Goal: Task Accomplishment & Management: Manage account settings

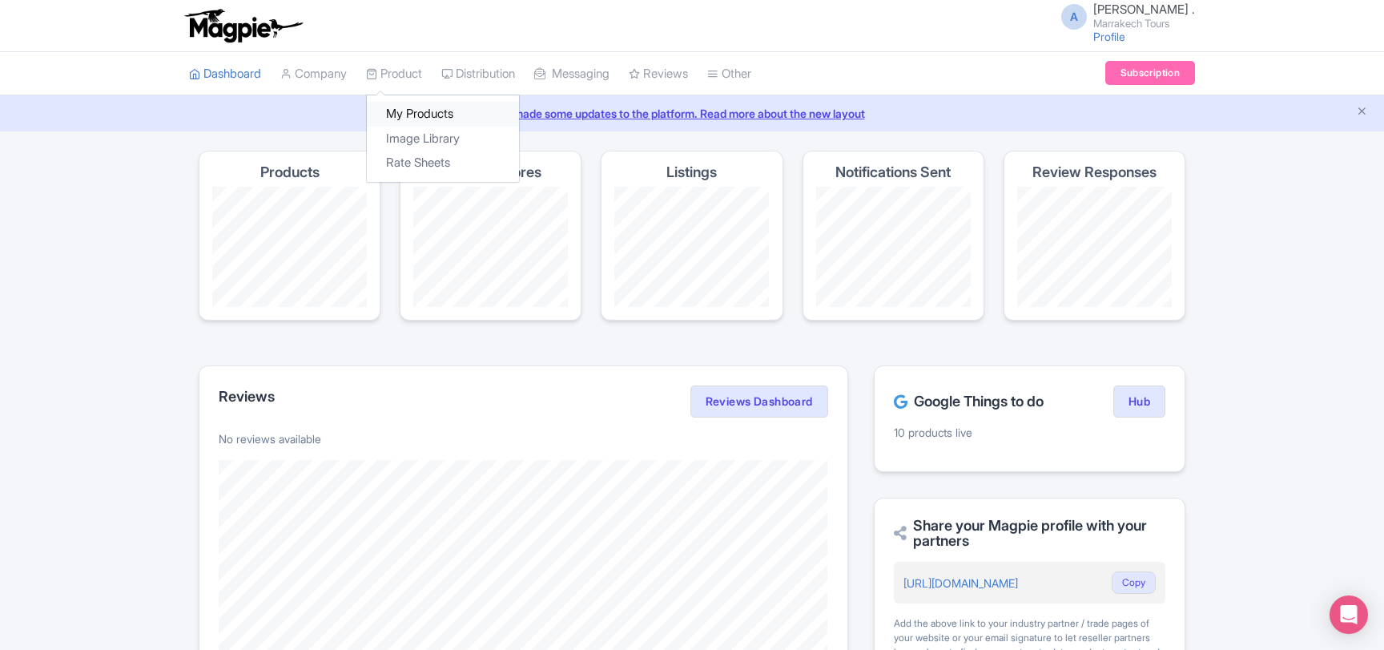
click at [405, 105] on link "My Products" at bounding box center [443, 114] width 152 height 25
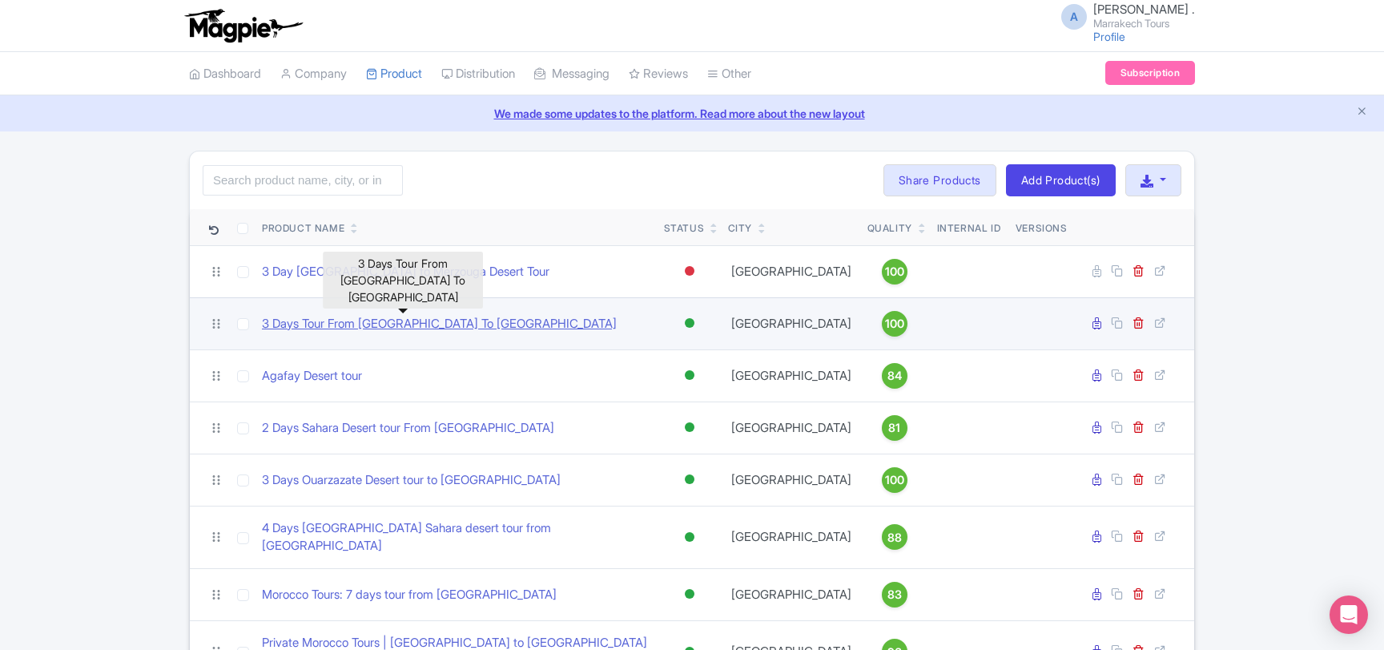
click at [392, 322] on link "3 Days Tour From [GEOGRAPHIC_DATA] To [GEOGRAPHIC_DATA]" at bounding box center [439, 324] width 355 height 18
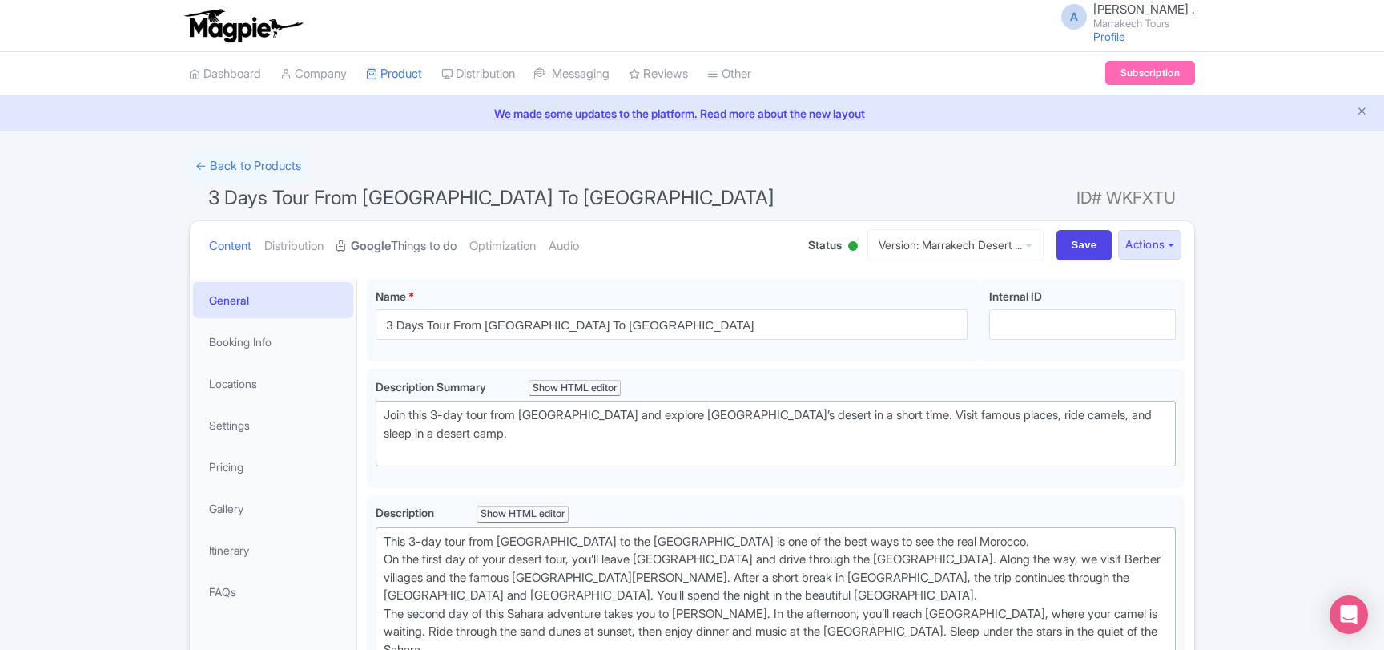
click at [410, 237] on link "Google Things to do" at bounding box center [396, 246] width 120 height 50
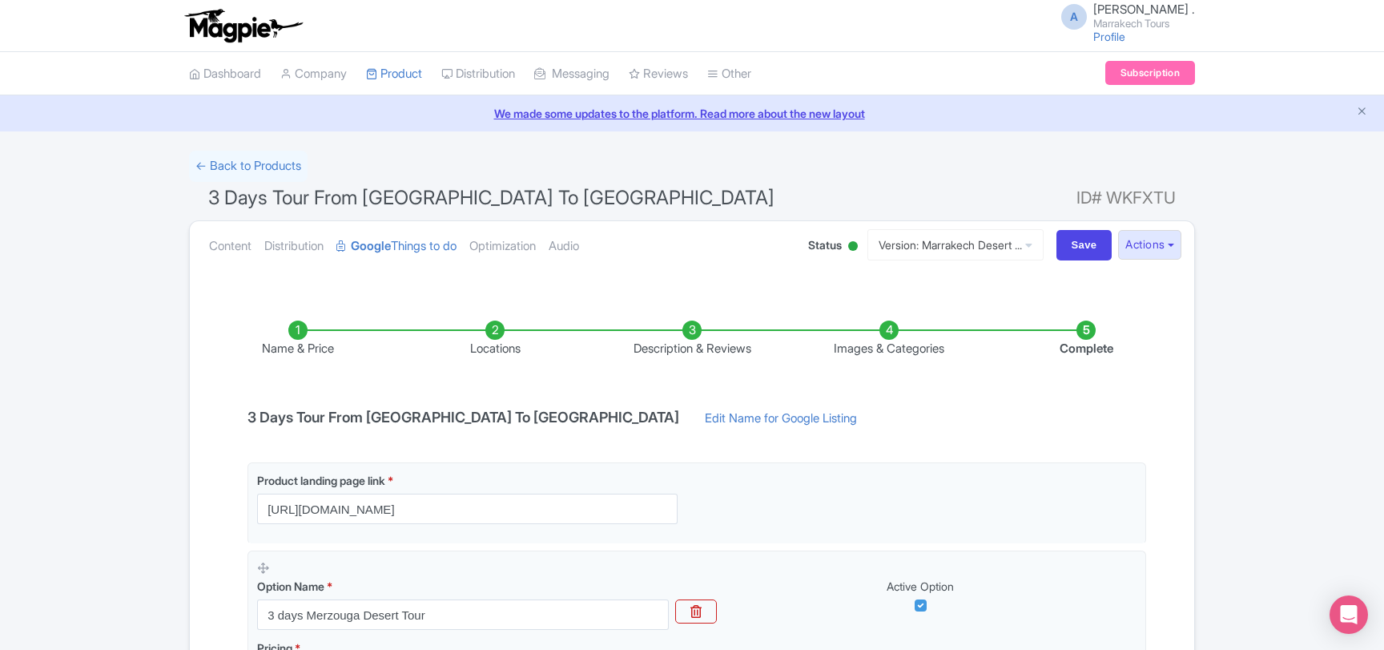
click at [858, 348] on li "Images & Categories" at bounding box center [889, 339] width 197 height 38
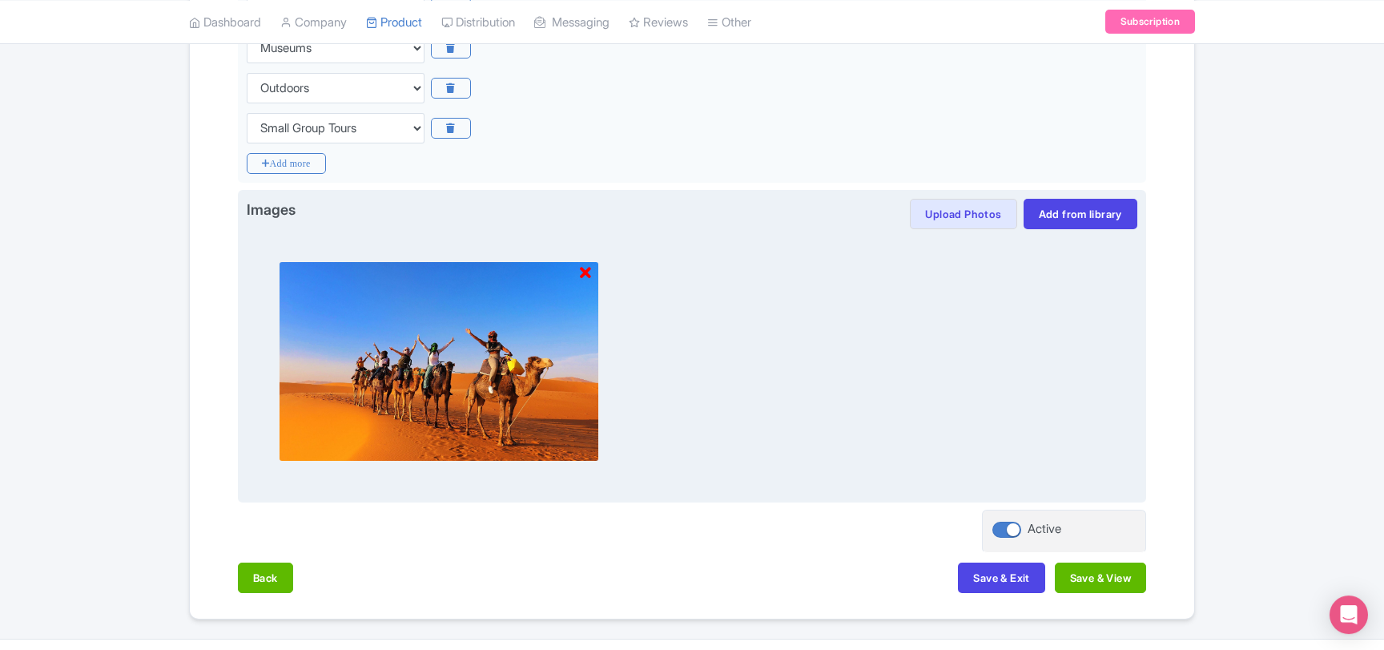
scroll to position [642, 0]
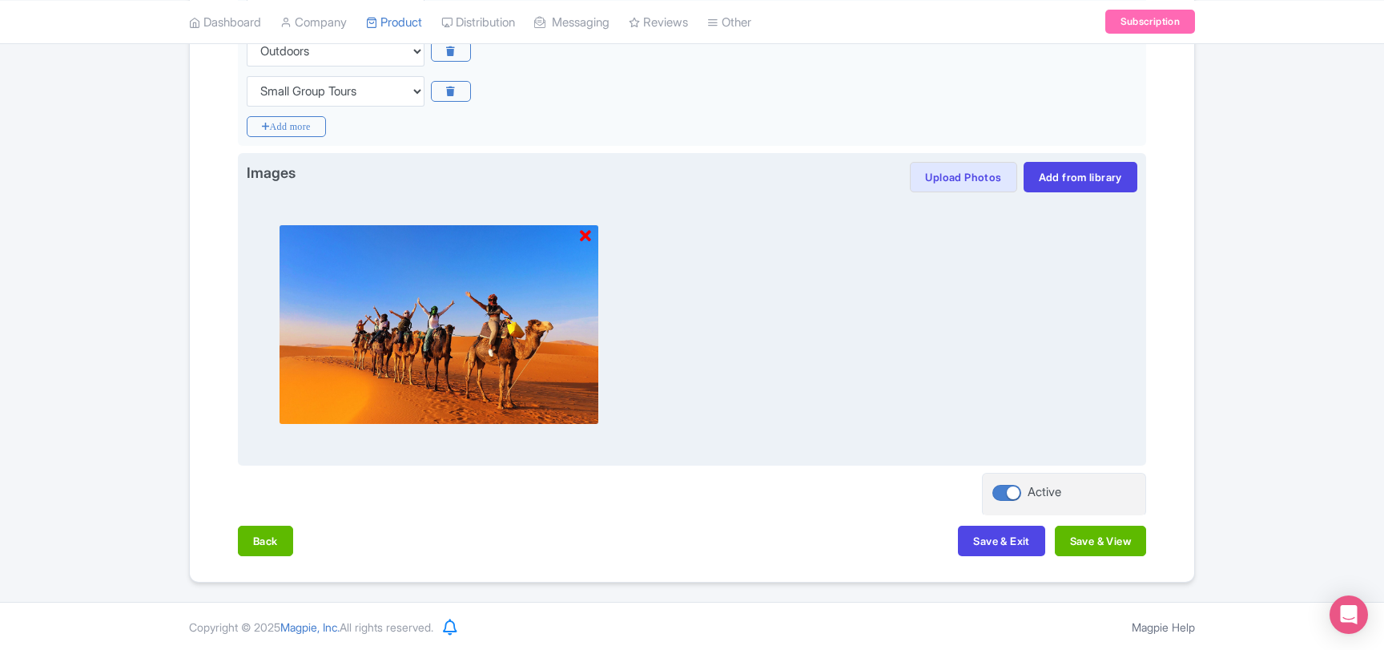
click at [587, 237] on icon at bounding box center [585, 236] width 11 height 16
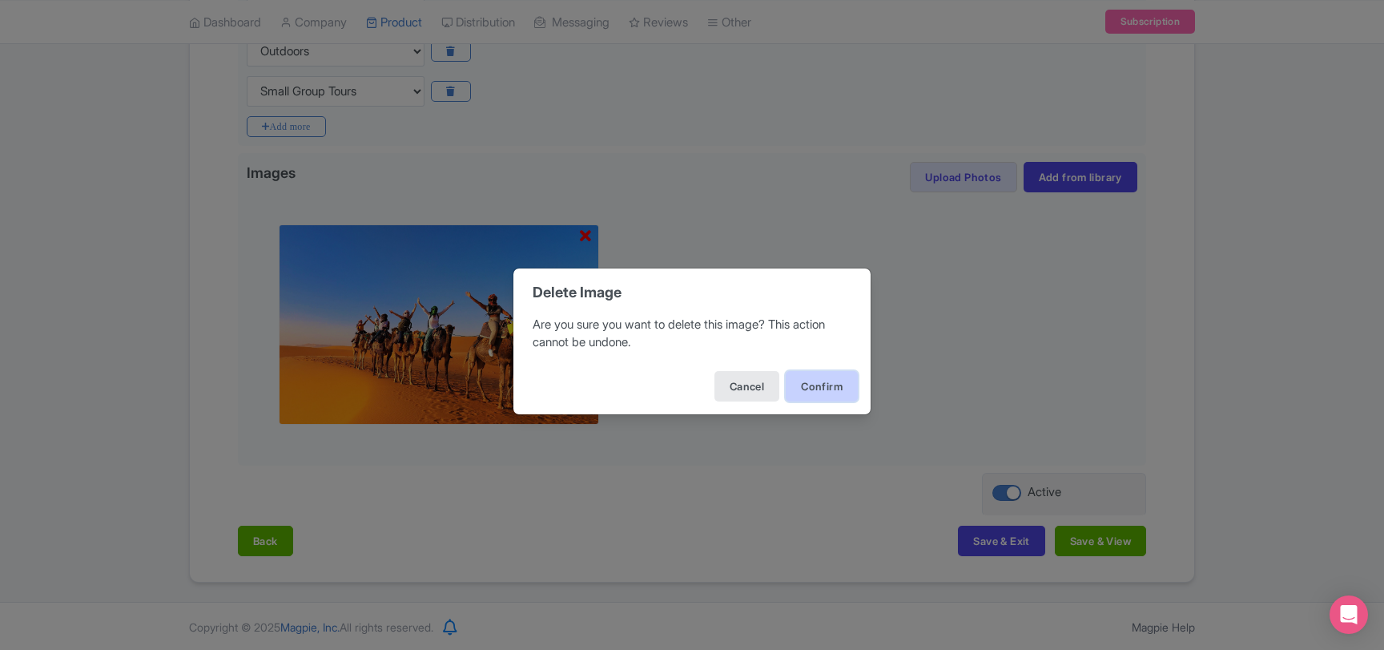
click at [813, 386] on button "Confirm" at bounding box center [822, 386] width 72 height 30
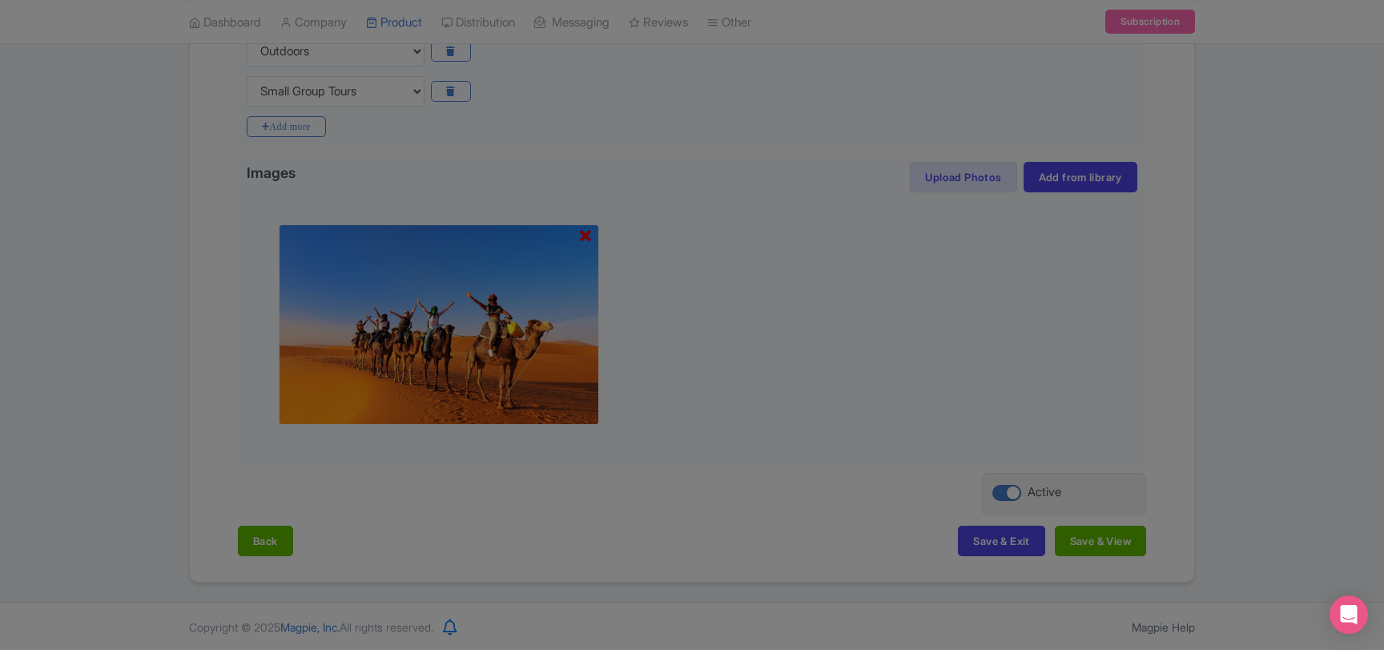
scroll to position [415, 0]
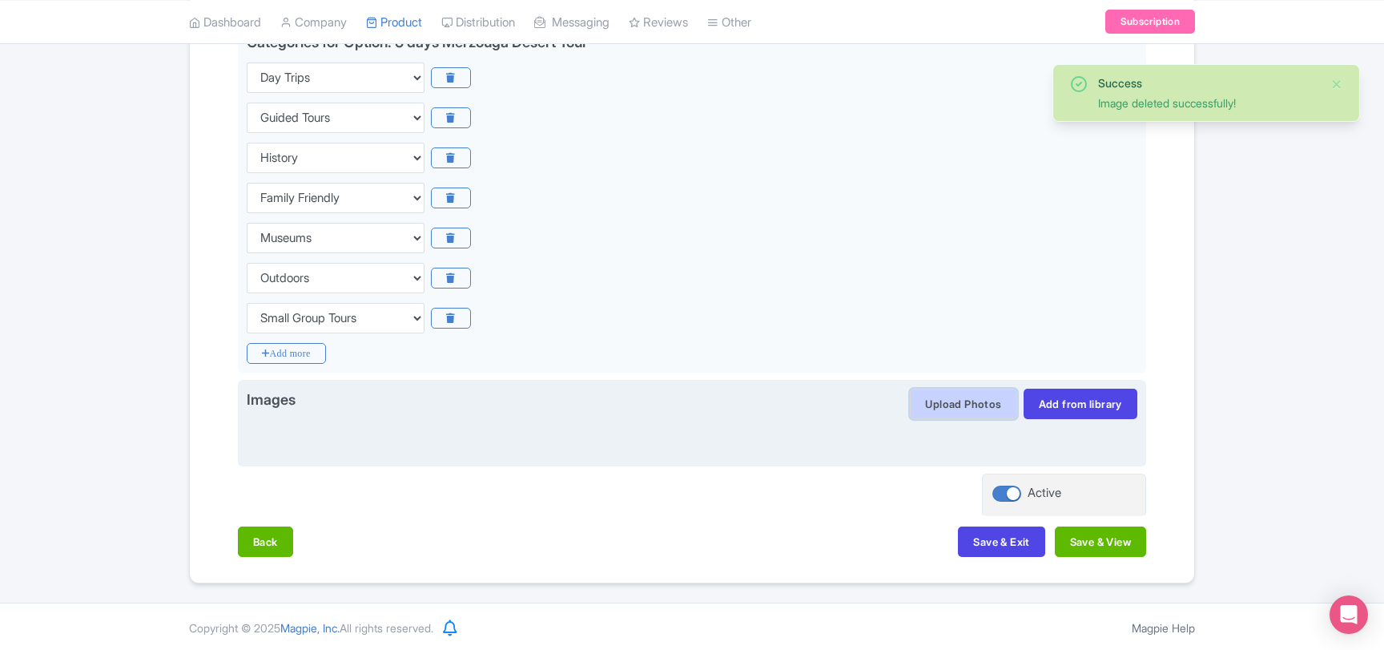
click at [930, 403] on button "Upload Photos" at bounding box center [963, 403] width 107 height 30
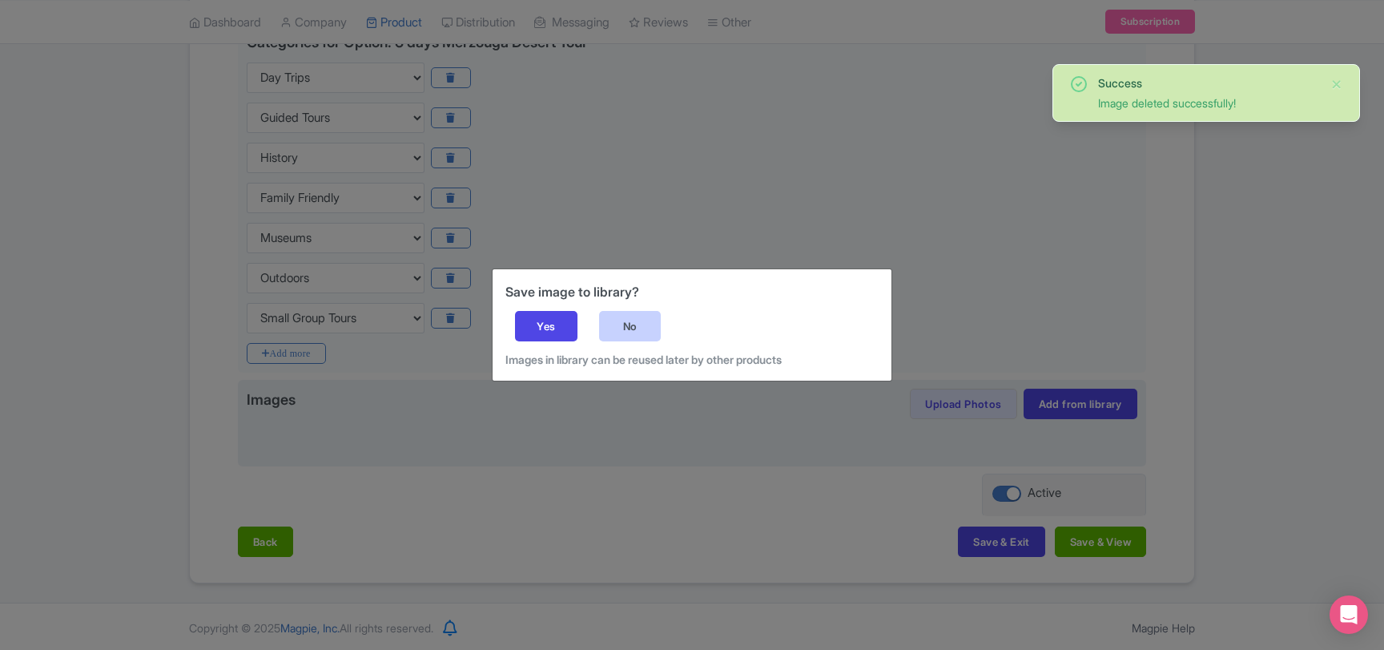
click at [620, 331] on div "No" at bounding box center [630, 326] width 62 height 30
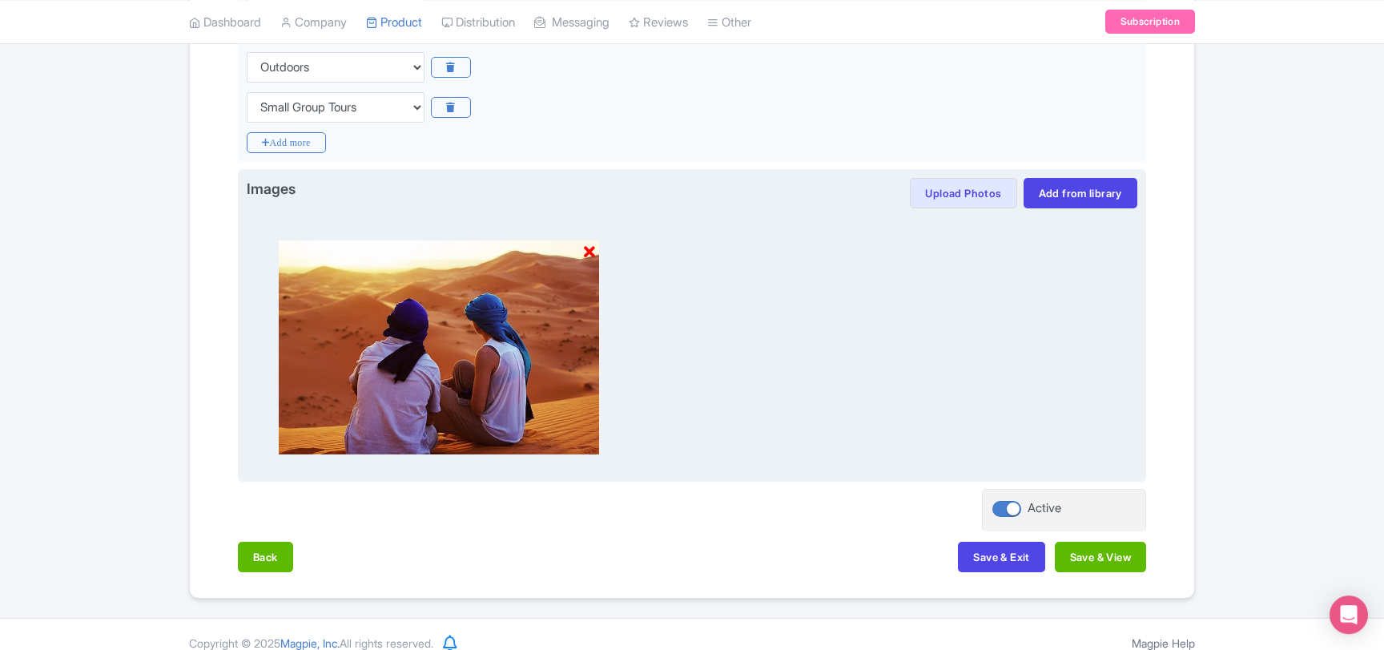
scroll to position [642, 0]
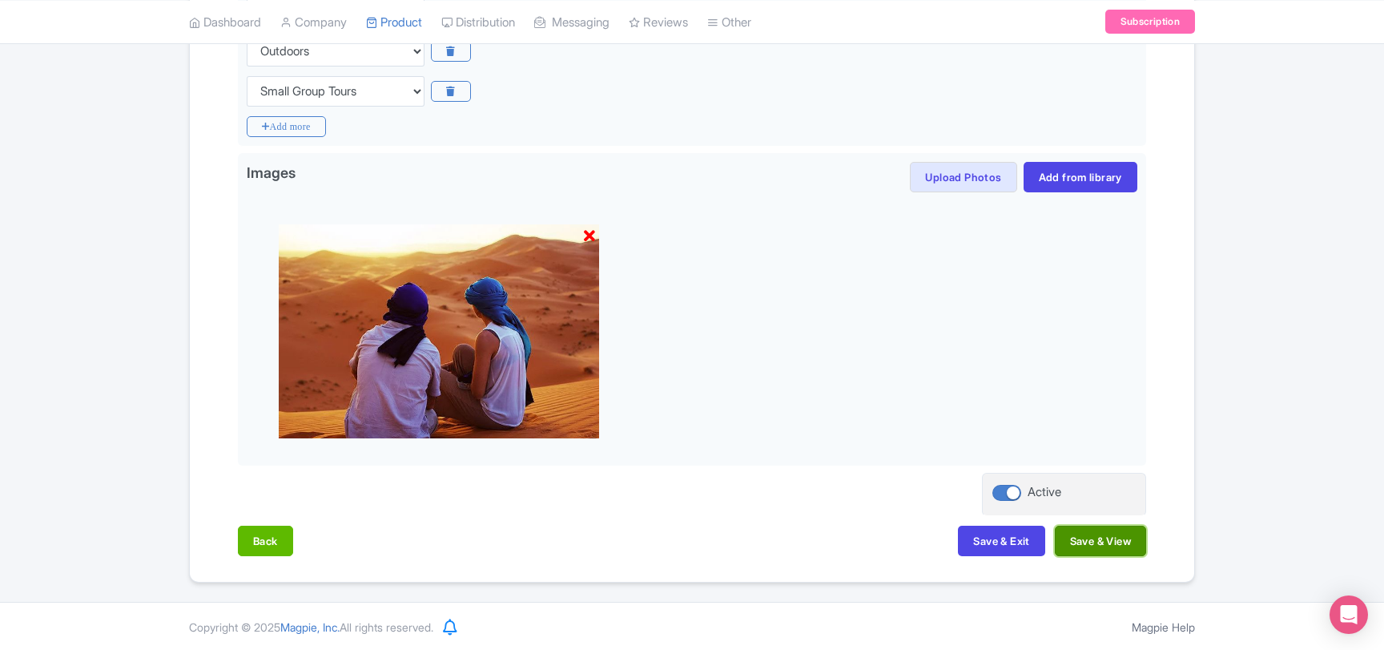
click at [1072, 536] on button "Save & View" at bounding box center [1100, 540] width 91 height 30
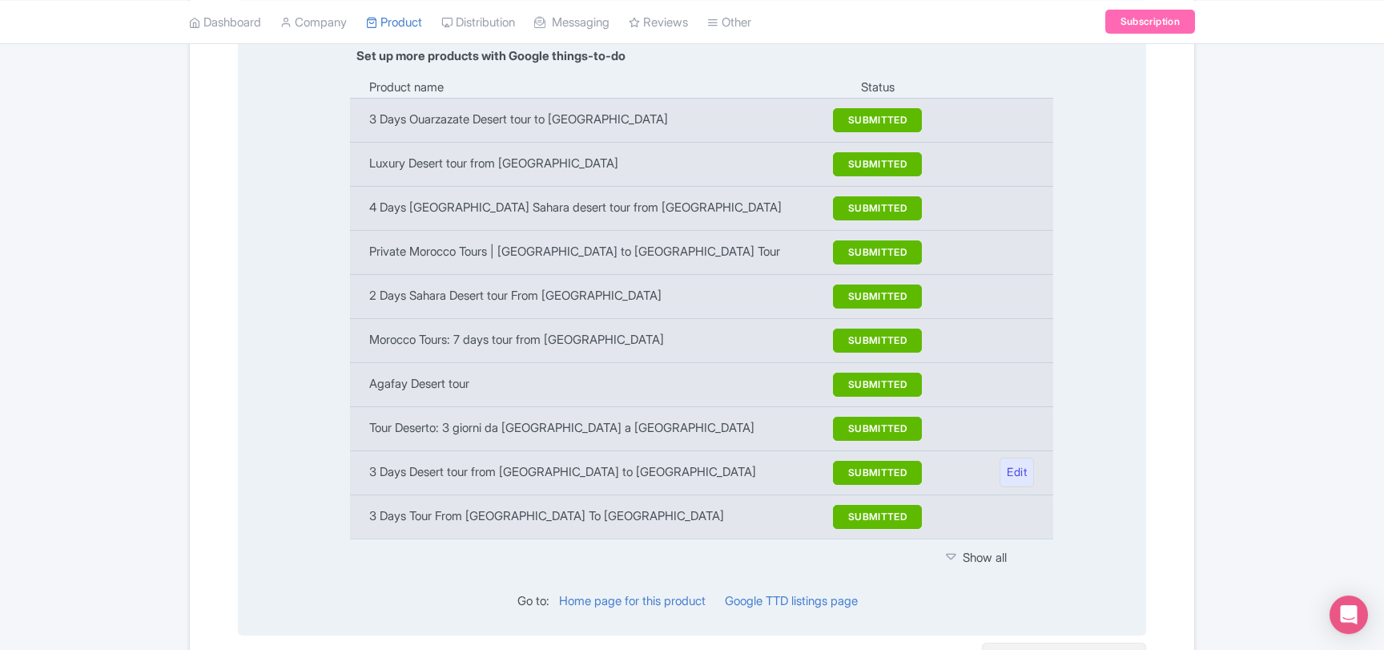
scroll to position [2055, 0]
